Goal: Information Seeking & Learning: Compare options

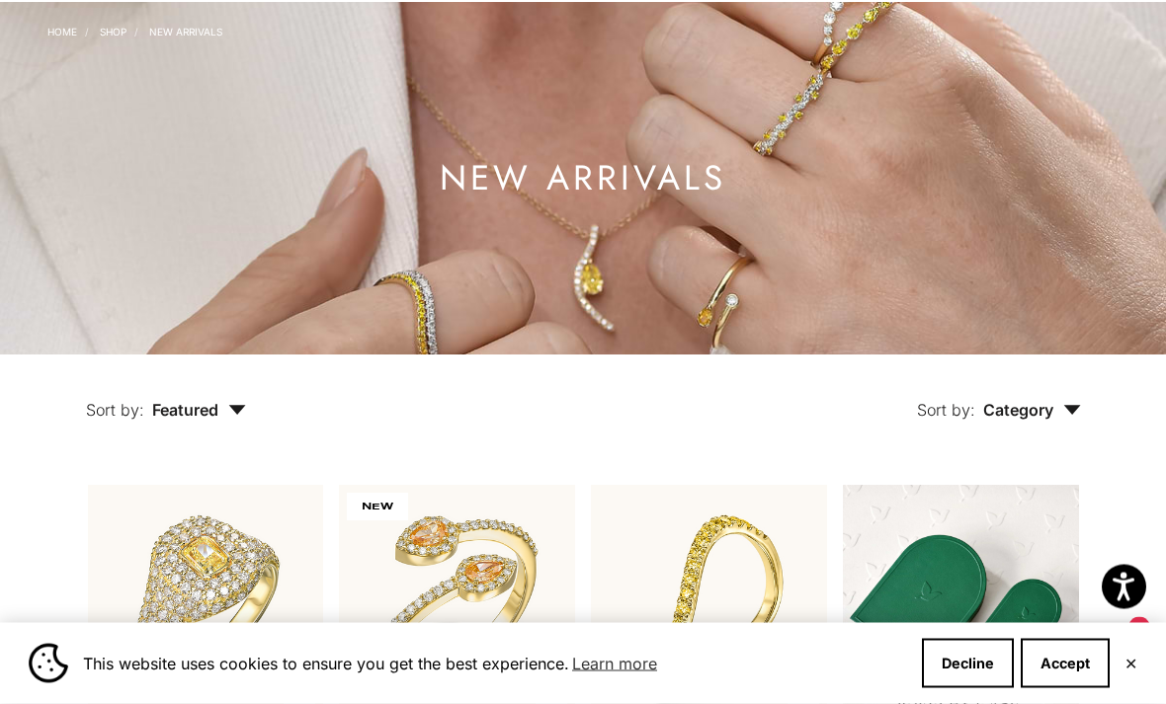
scroll to position [102, 0]
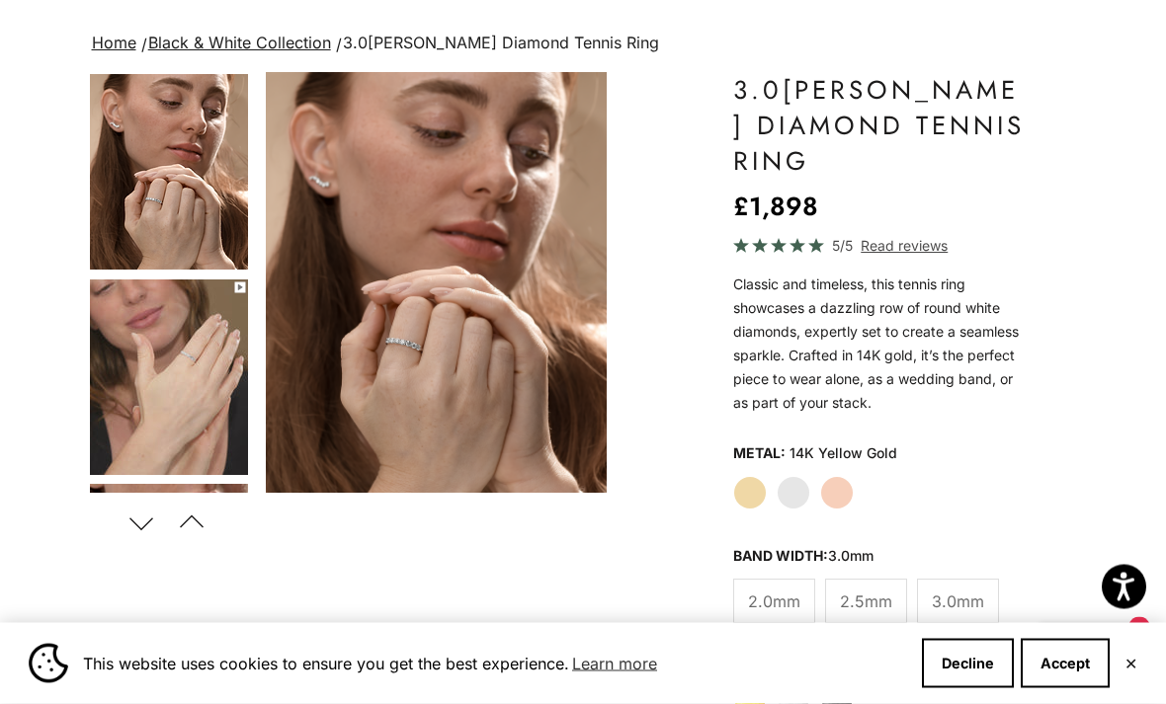
scroll to position [124, 0]
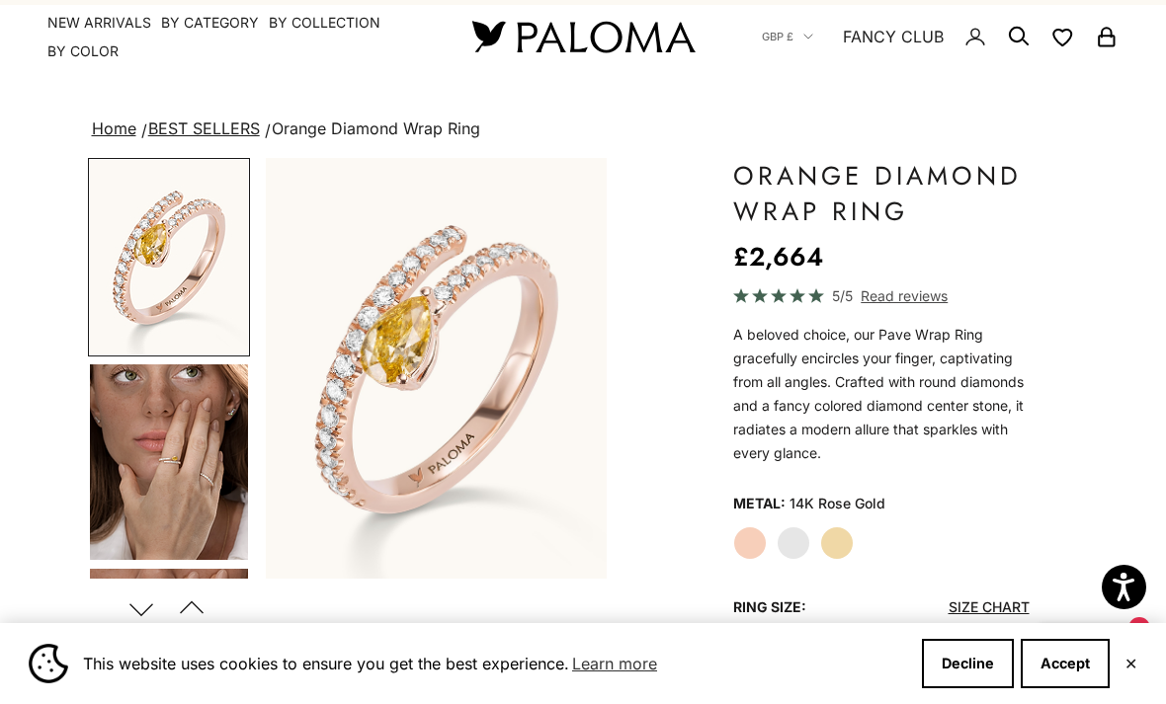
scroll to position [40, 0]
click at [799, 539] on label "White Gold" at bounding box center [794, 543] width 34 height 34
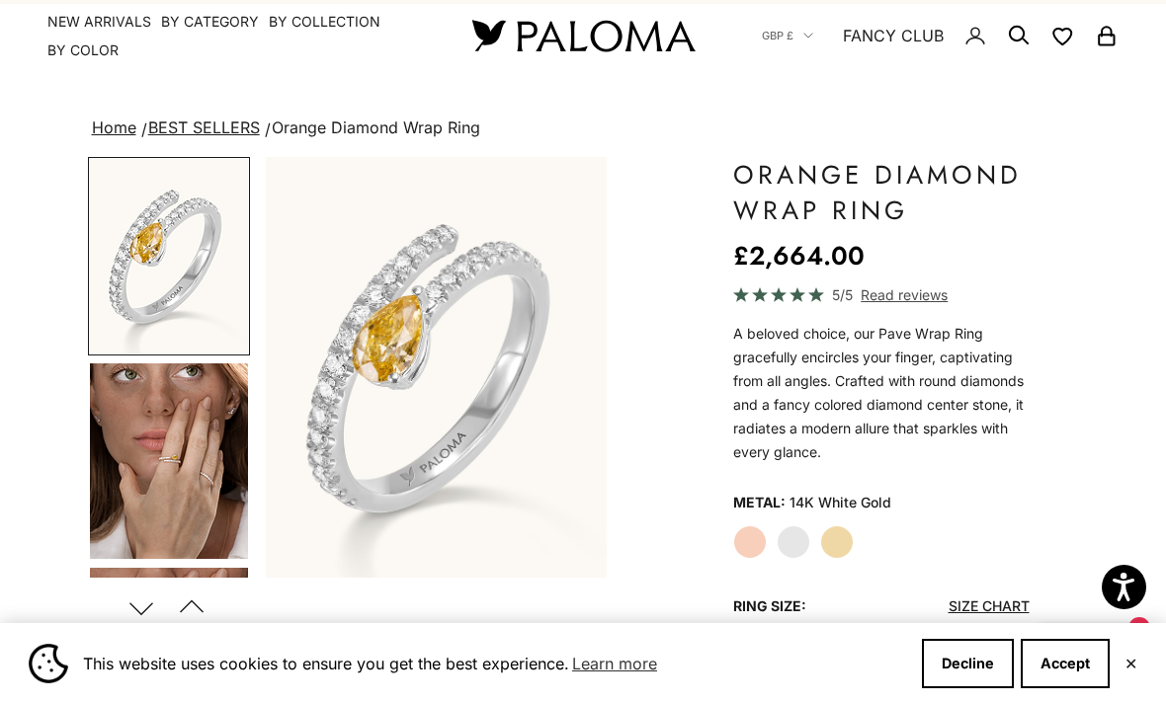
click at [840, 543] on label "Yellow Gold" at bounding box center [837, 543] width 34 height 34
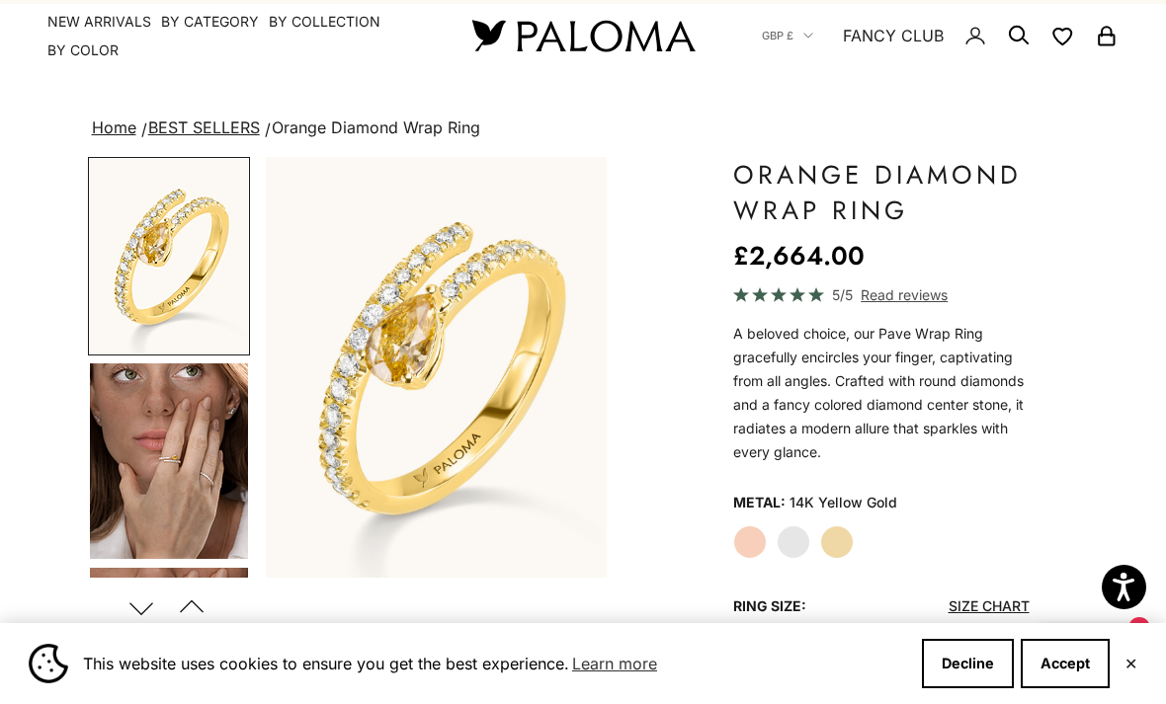
click at [750, 539] on label "Rose Gold" at bounding box center [750, 543] width 34 height 34
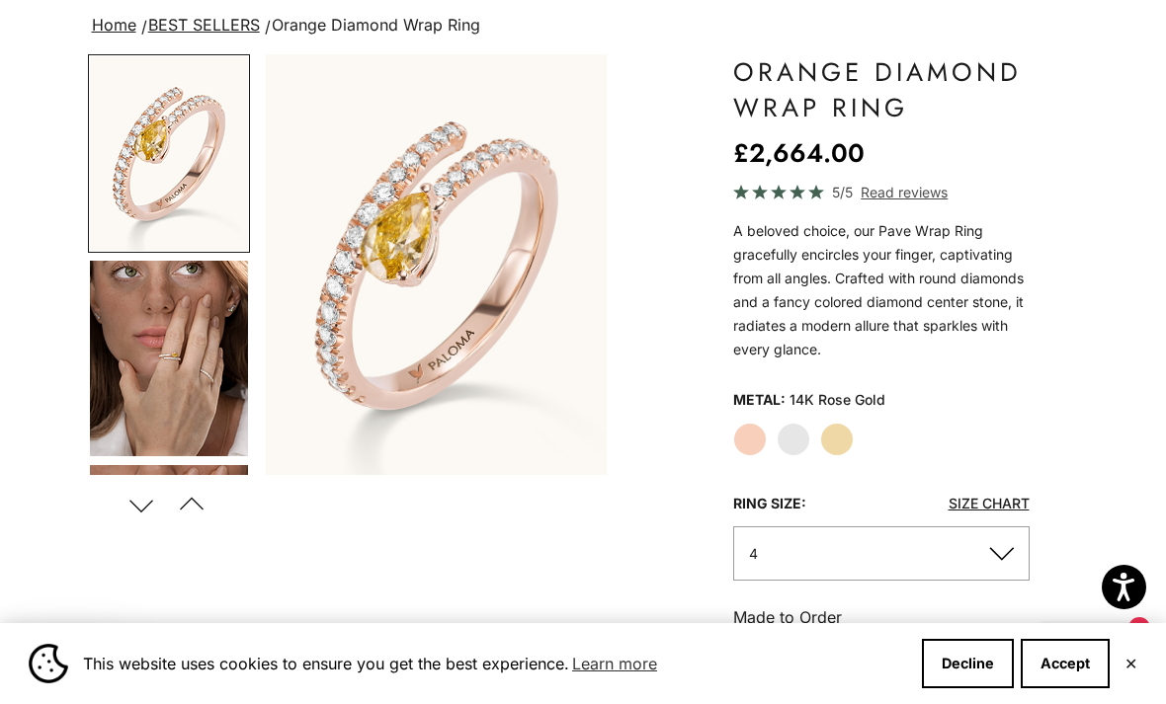
scroll to position [124, 0]
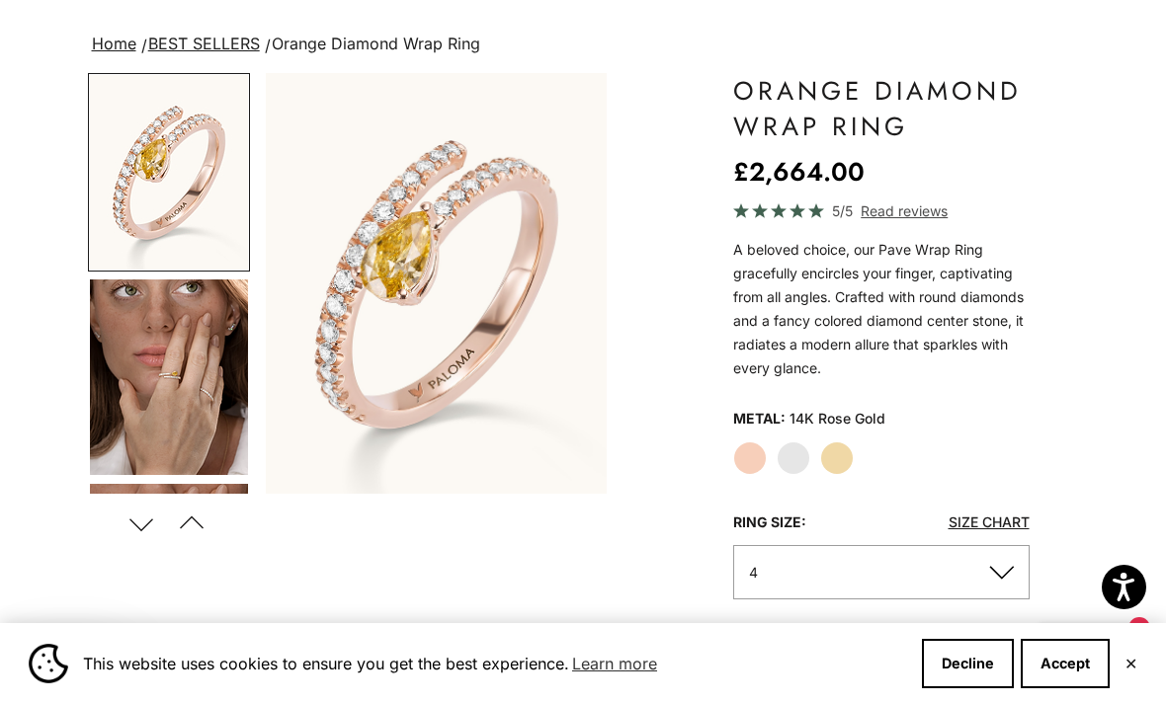
click at [910, 211] on span "Read reviews" at bounding box center [904, 211] width 87 height 23
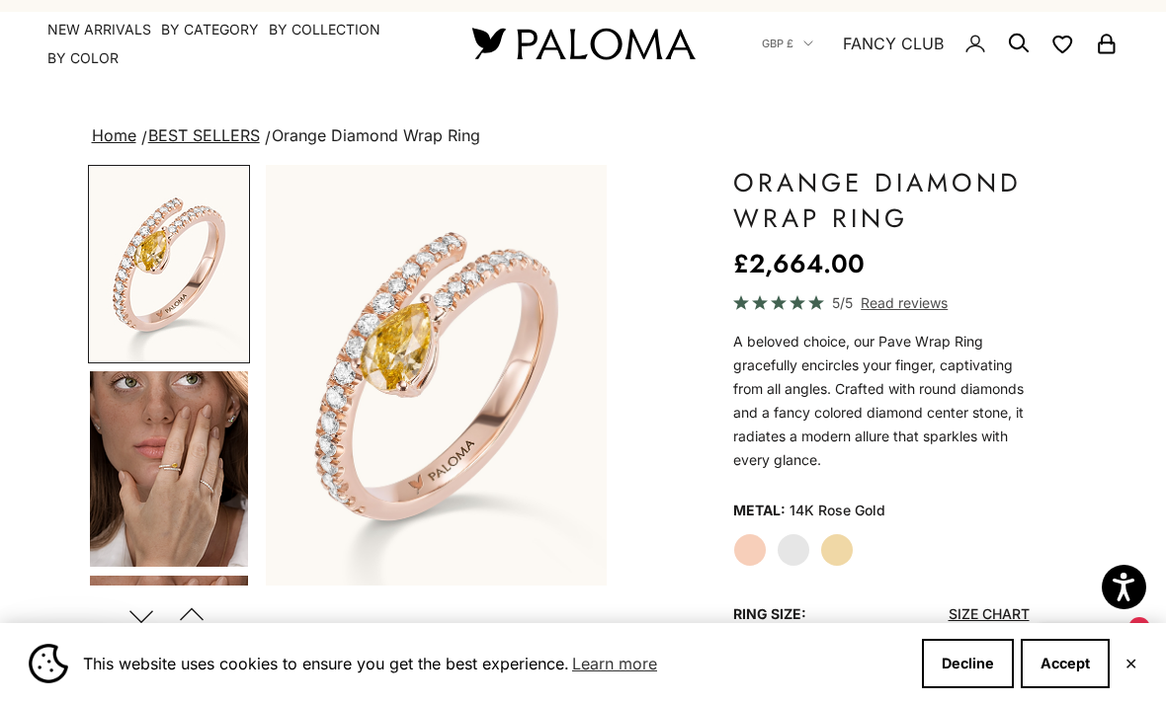
scroll to position [0, 0]
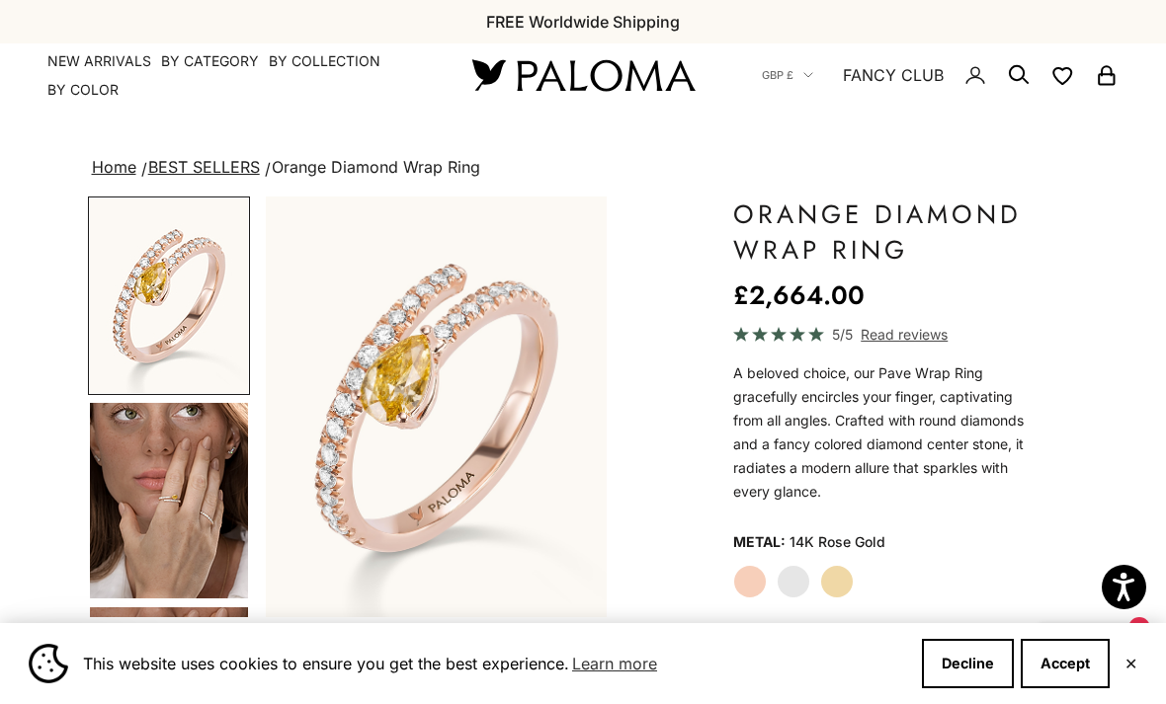
click at [116, 160] on link "Home" at bounding box center [114, 167] width 44 height 20
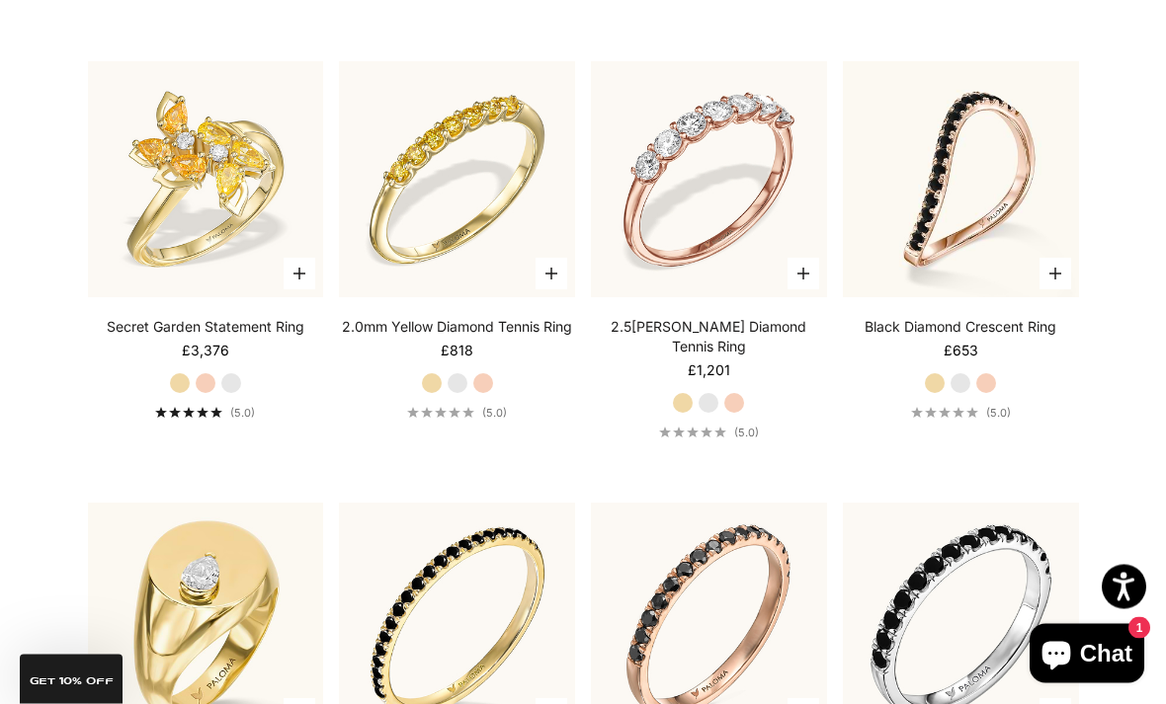
scroll to position [5746, 0]
click at [736, 259] on img at bounding box center [709, 179] width 260 height 260
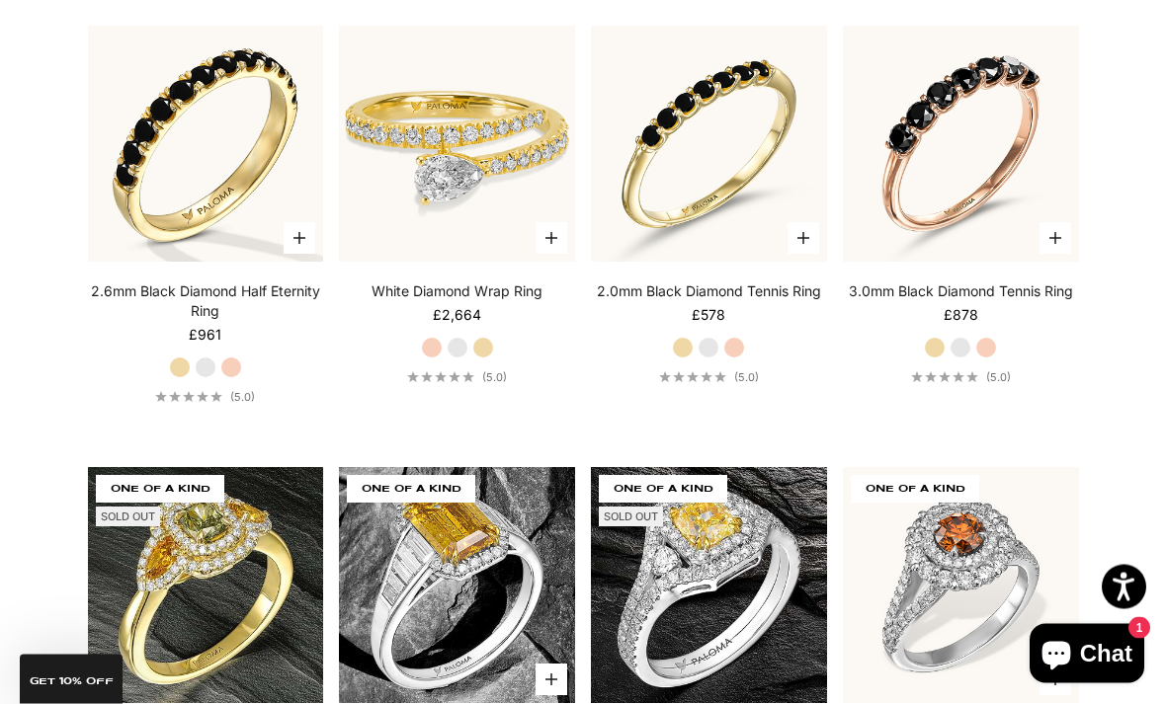
scroll to position [6665, 0]
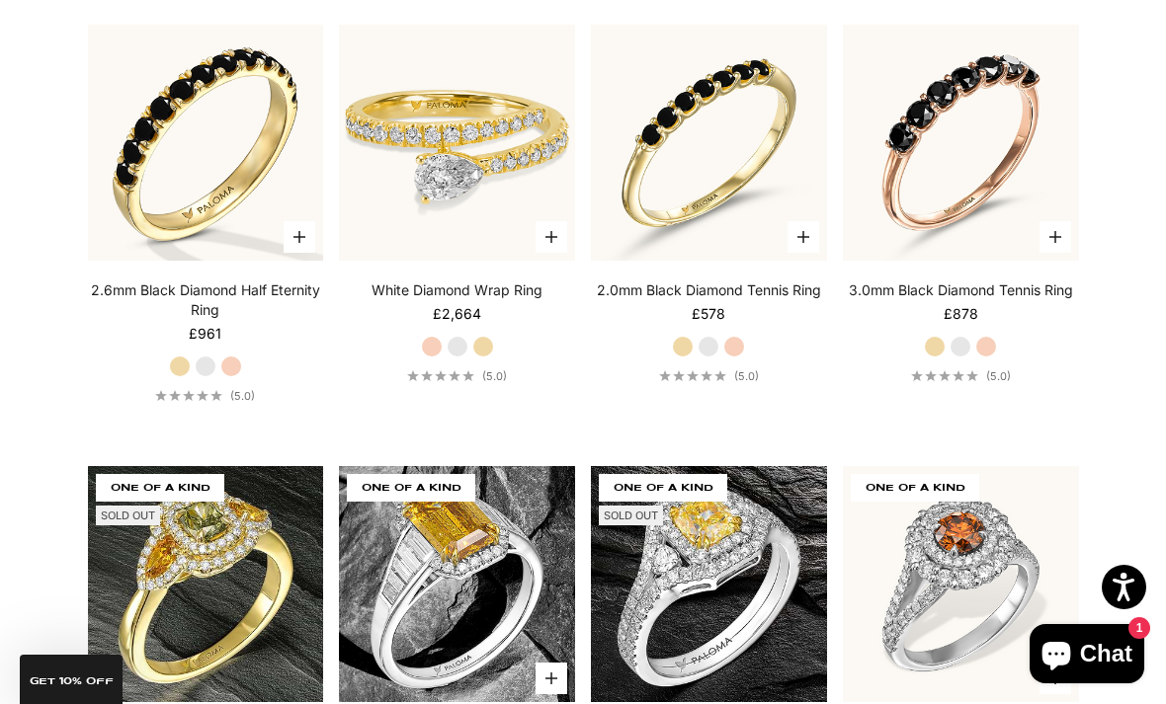
click at [473, 161] on img at bounding box center [457, 143] width 260 height 260
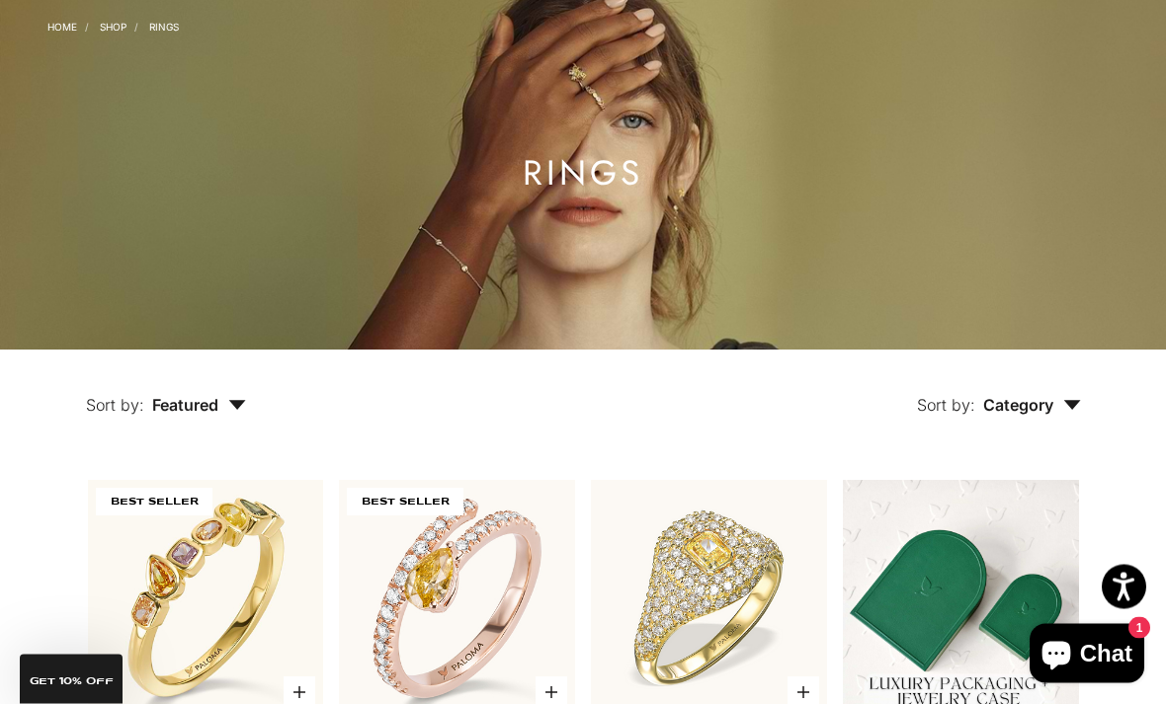
scroll to position [0, 0]
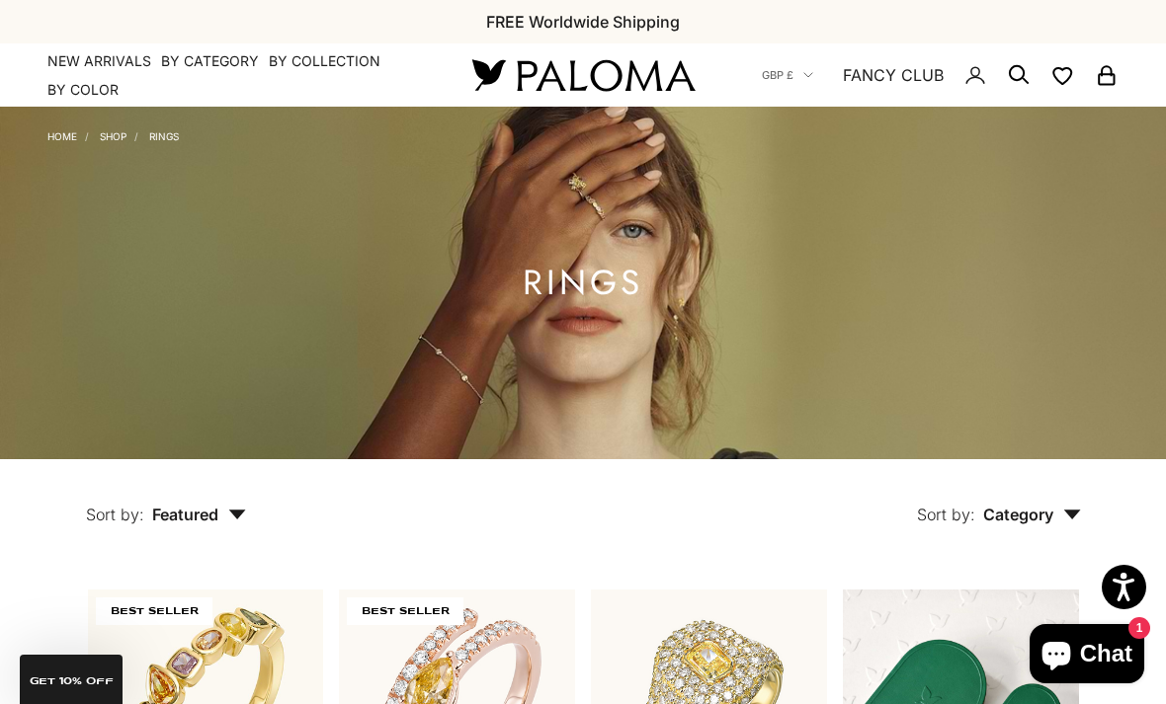
click at [116, 136] on link "Shop" at bounding box center [113, 136] width 27 height 12
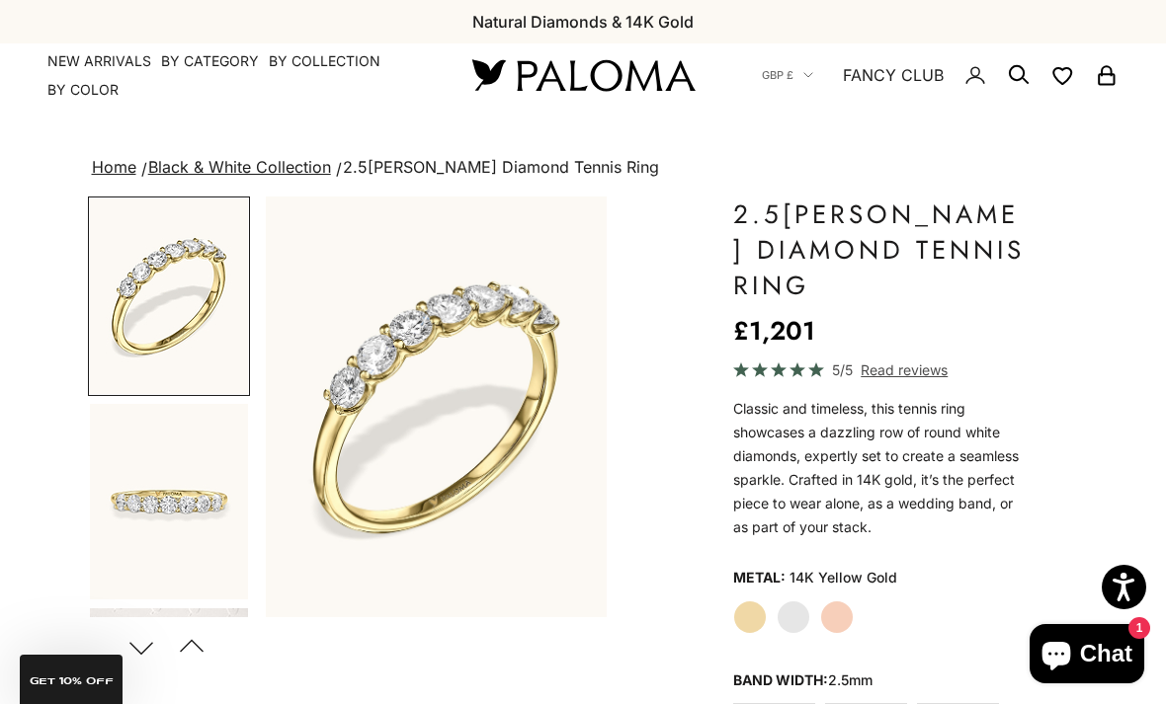
click at [800, 615] on label "White Gold" at bounding box center [794, 618] width 34 height 34
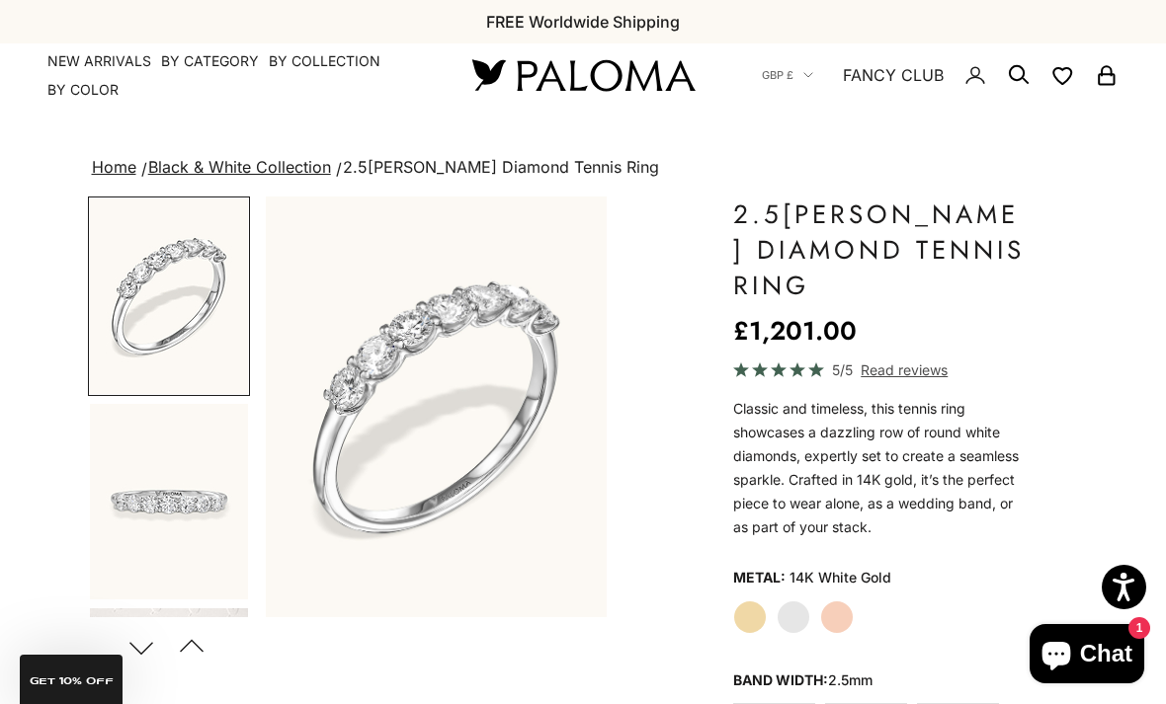
click at [841, 616] on label "Rose Gold" at bounding box center [837, 618] width 34 height 34
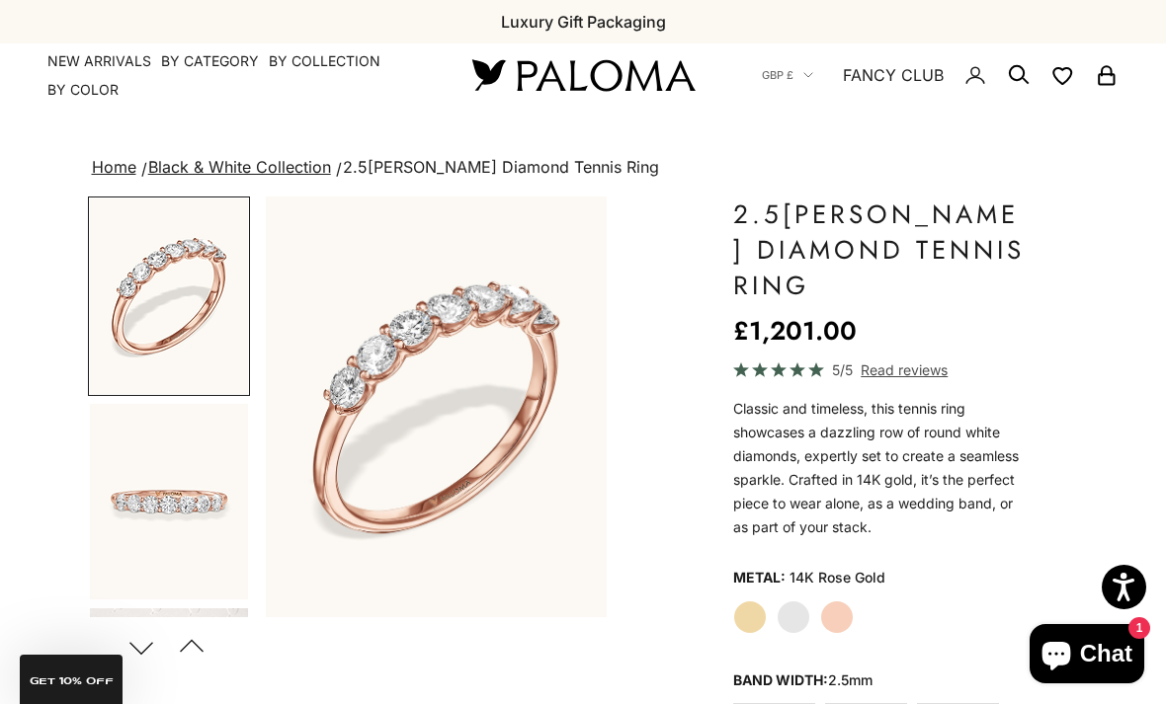
click at [908, 365] on span "Read reviews" at bounding box center [904, 370] width 87 height 23
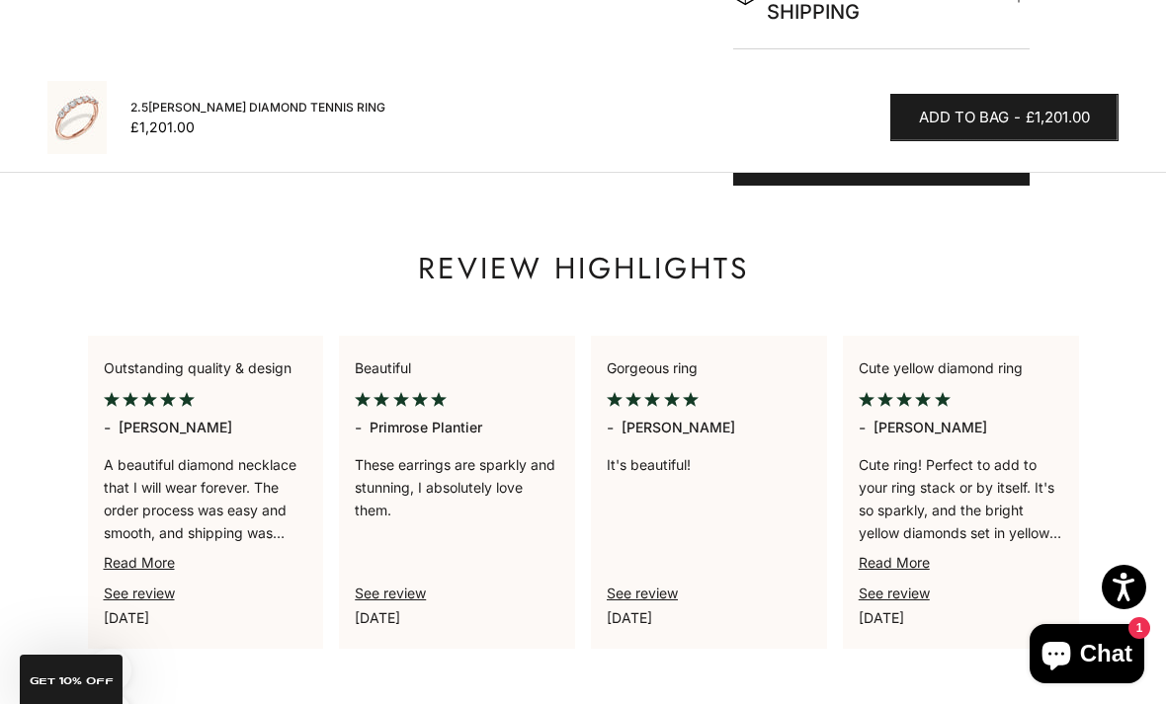
scroll to position [1811, 0]
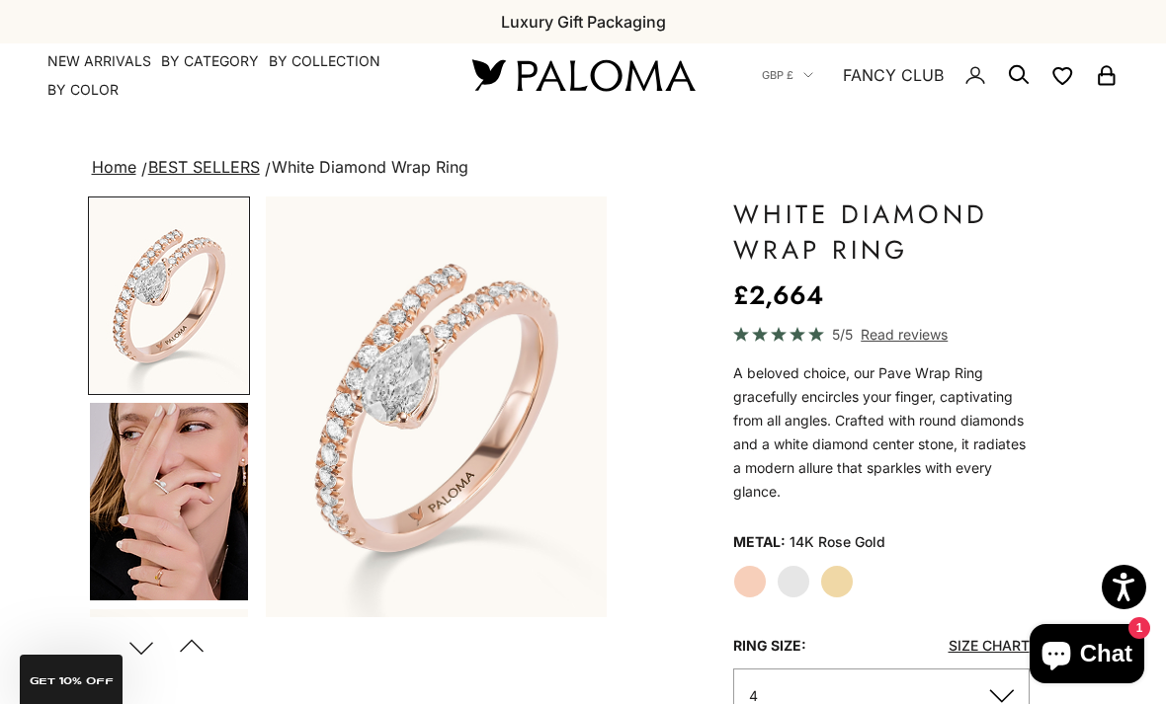
click at [843, 580] on label "Yellow Gold" at bounding box center [837, 582] width 34 height 34
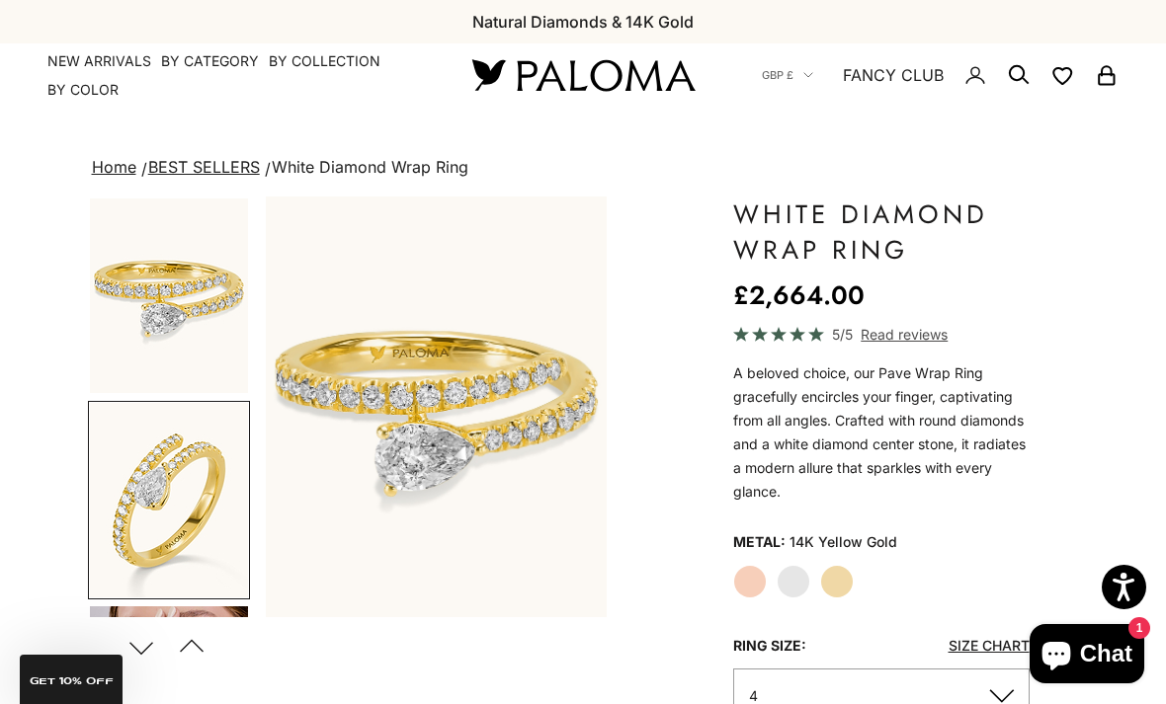
click at [805, 571] on label "White Gold" at bounding box center [794, 582] width 34 height 34
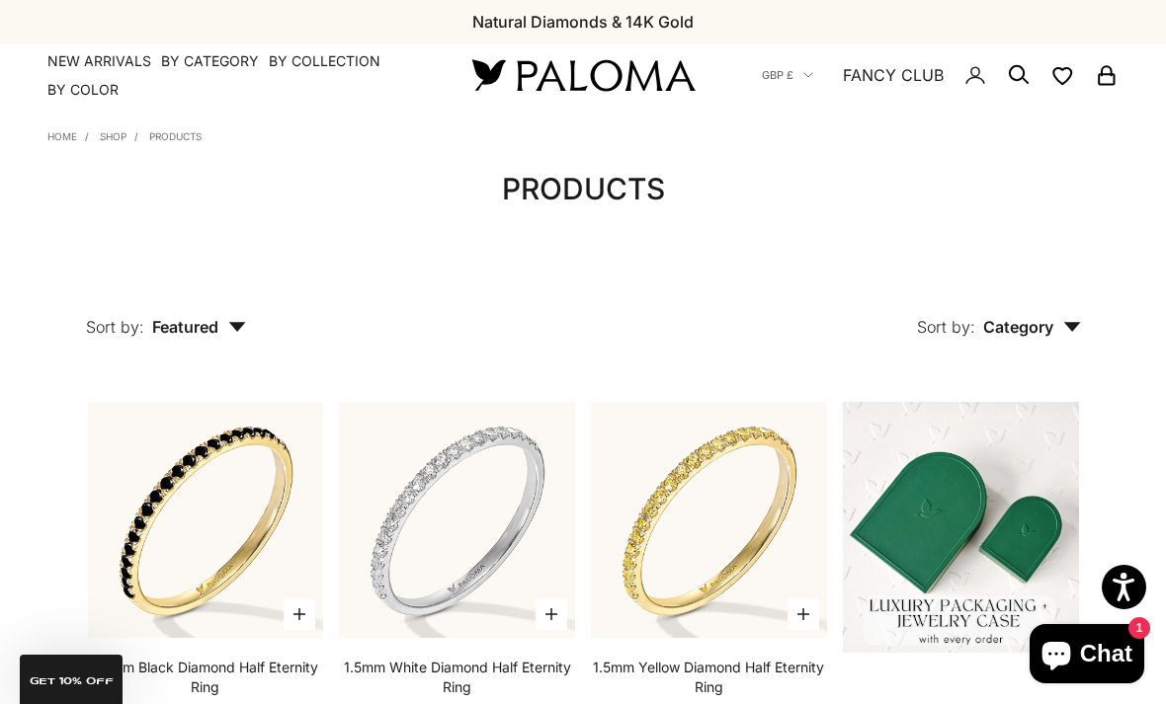
click at [108, 126] on li "Shop" at bounding box center [105, 134] width 41 height 16
click at [61, 136] on link "Home" at bounding box center [62, 136] width 30 height 12
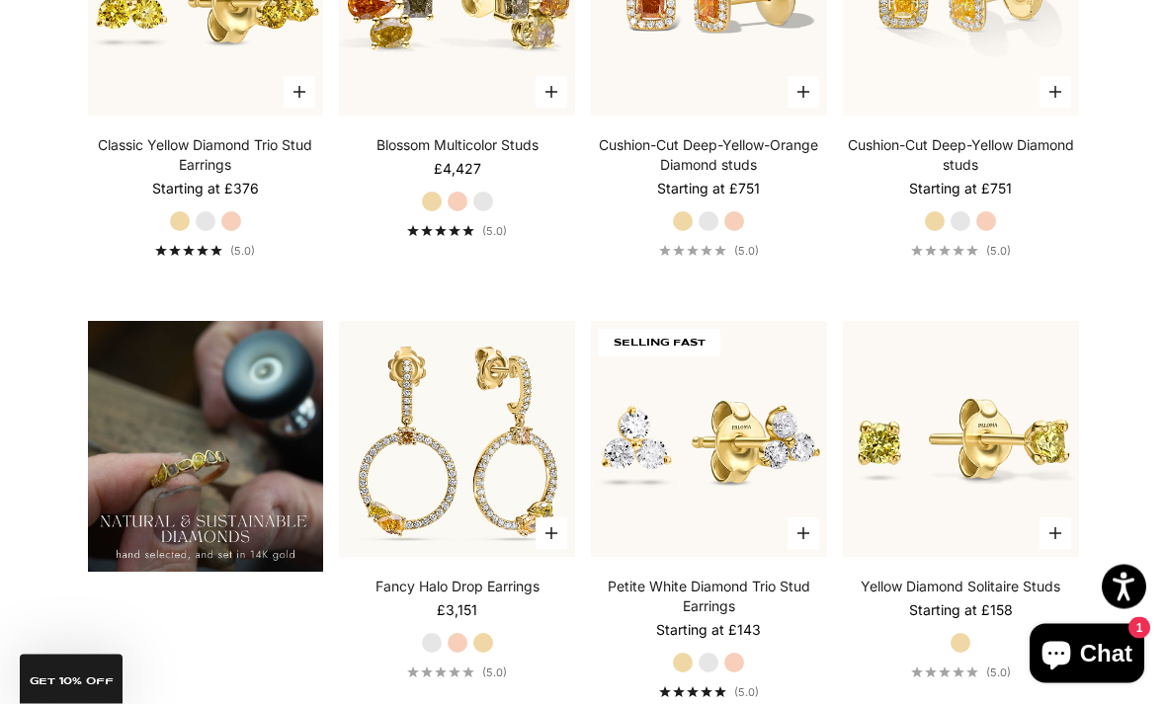
scroll to position [1151, 0]
click at [498, 504] on img at bounding box center [457, 439] width 260 height 260
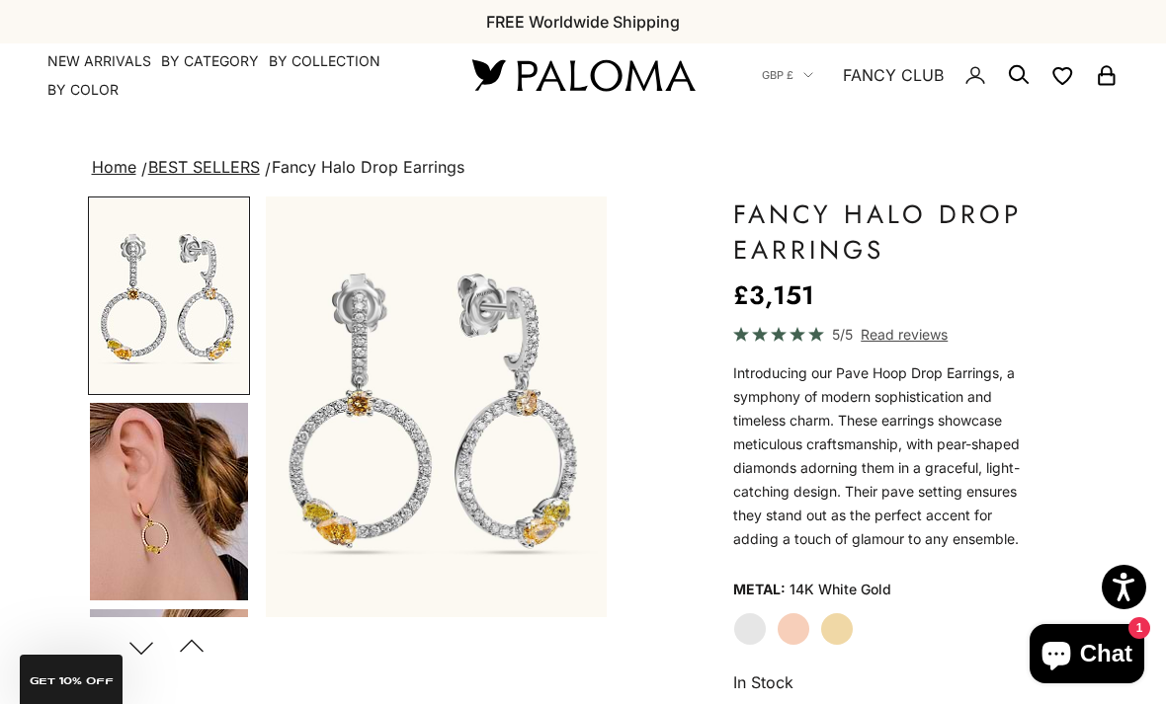
click at [787, 632] on label "Rose Gold" at bounding box center [794, 630] width 34 height 34
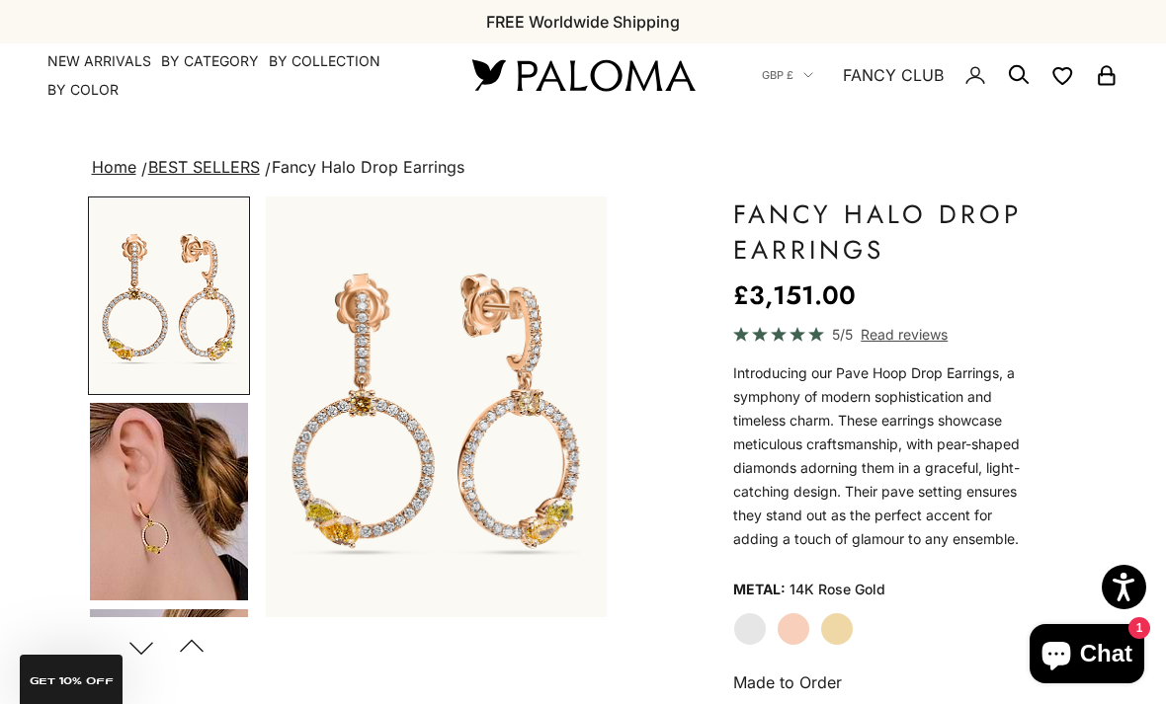
click at [840, 627] on label "Yellow Gold" at bounding box center [837, 630] width 34 height 34
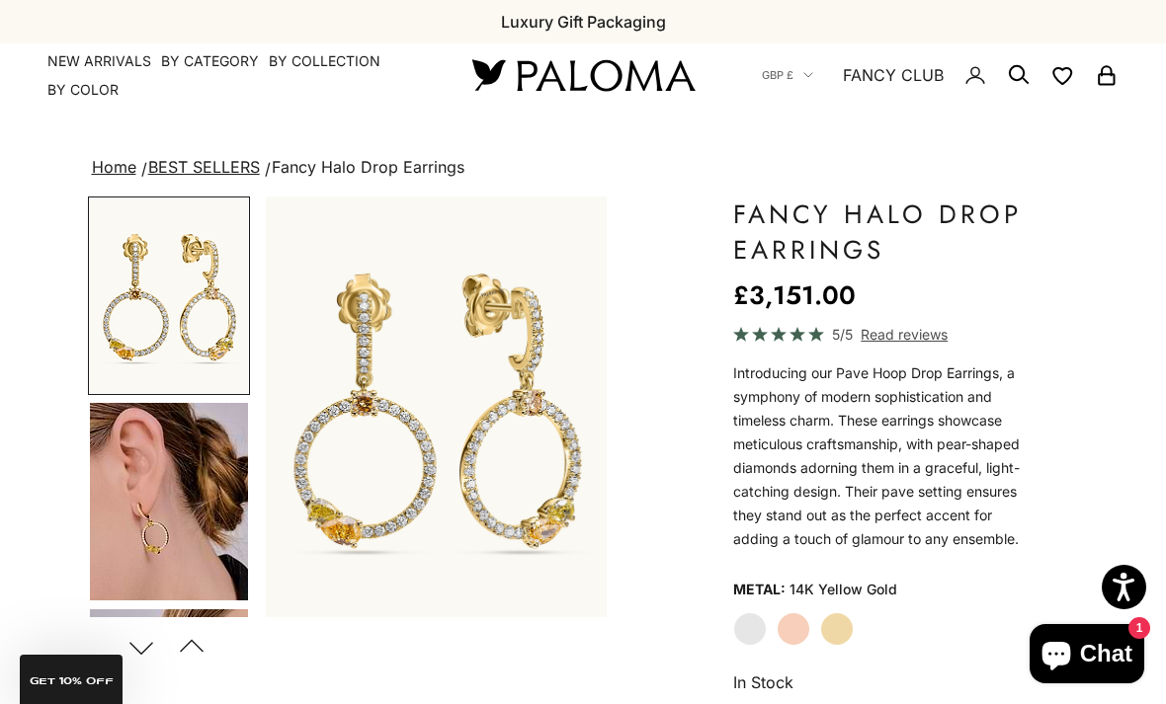
scroll to position [0, 88]
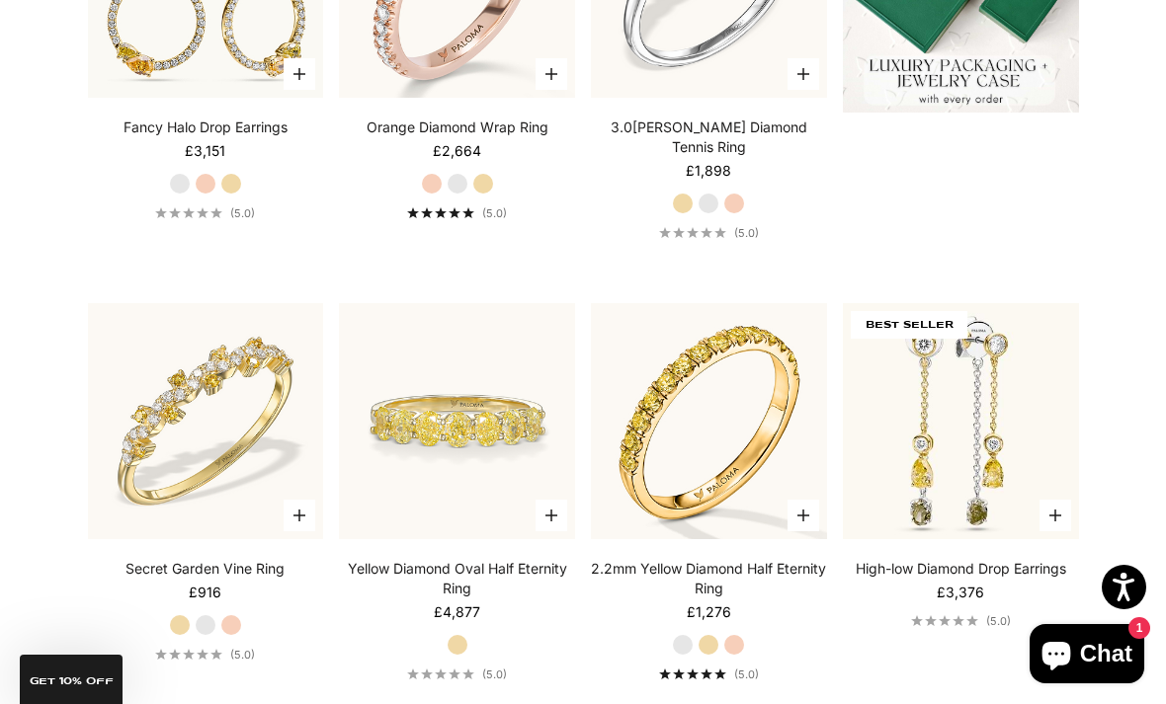
scroll to position [545, 0]
